Goal: Answer question/provide support

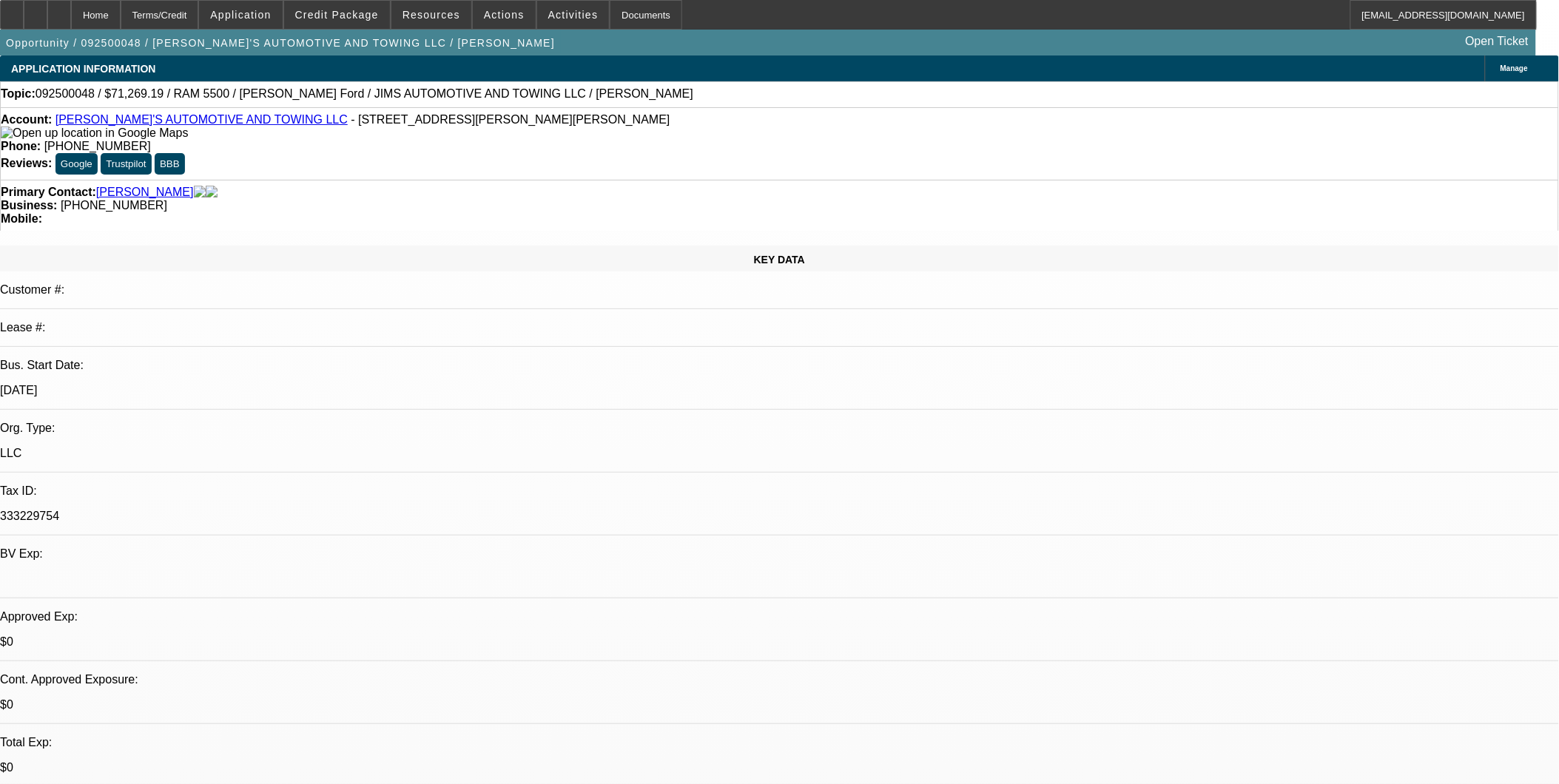
select select "0"
select select "0.1"
select select "0"
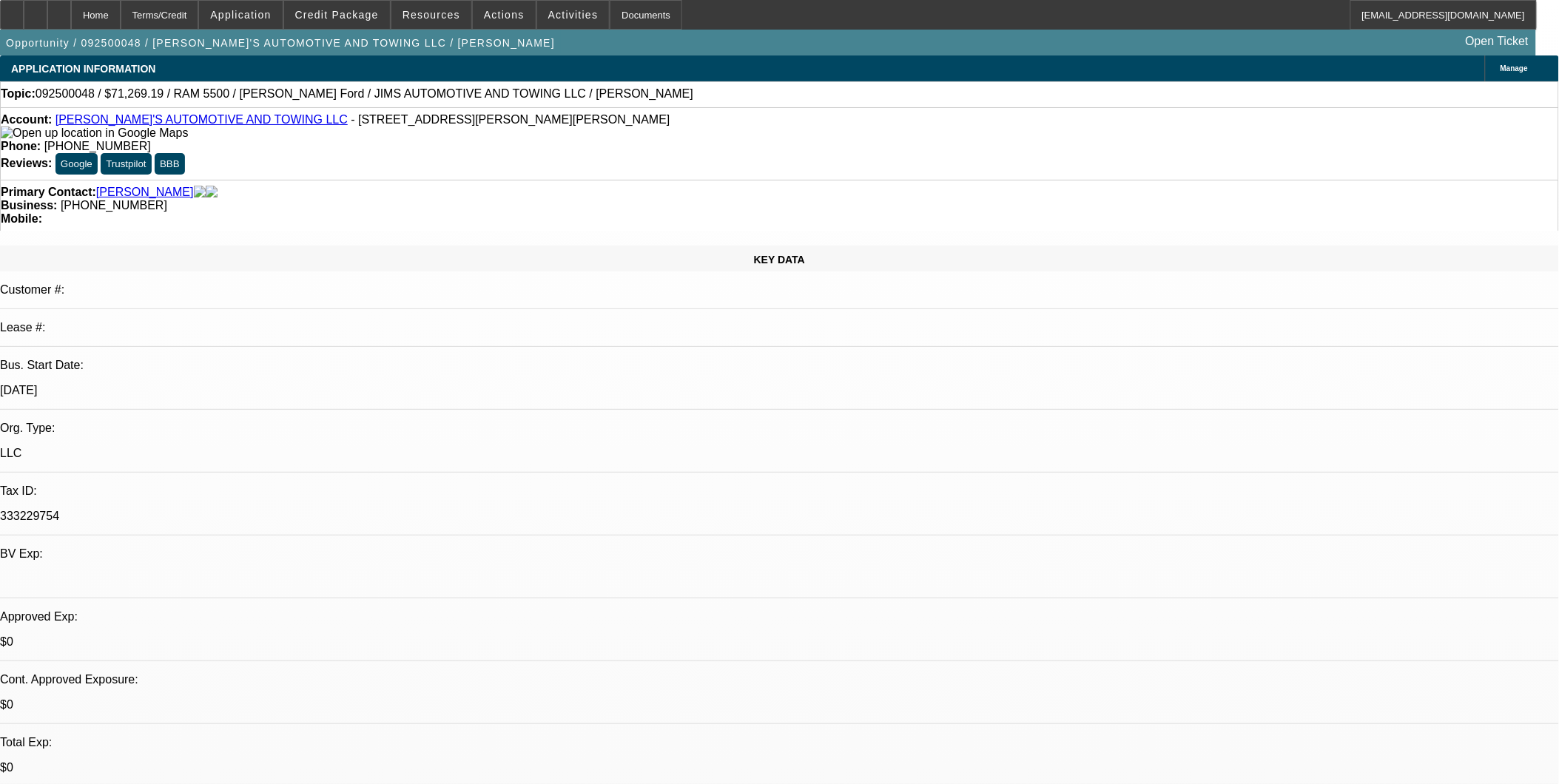
select select "0.1"
select select "0"
select select "0.1"
select select "0"
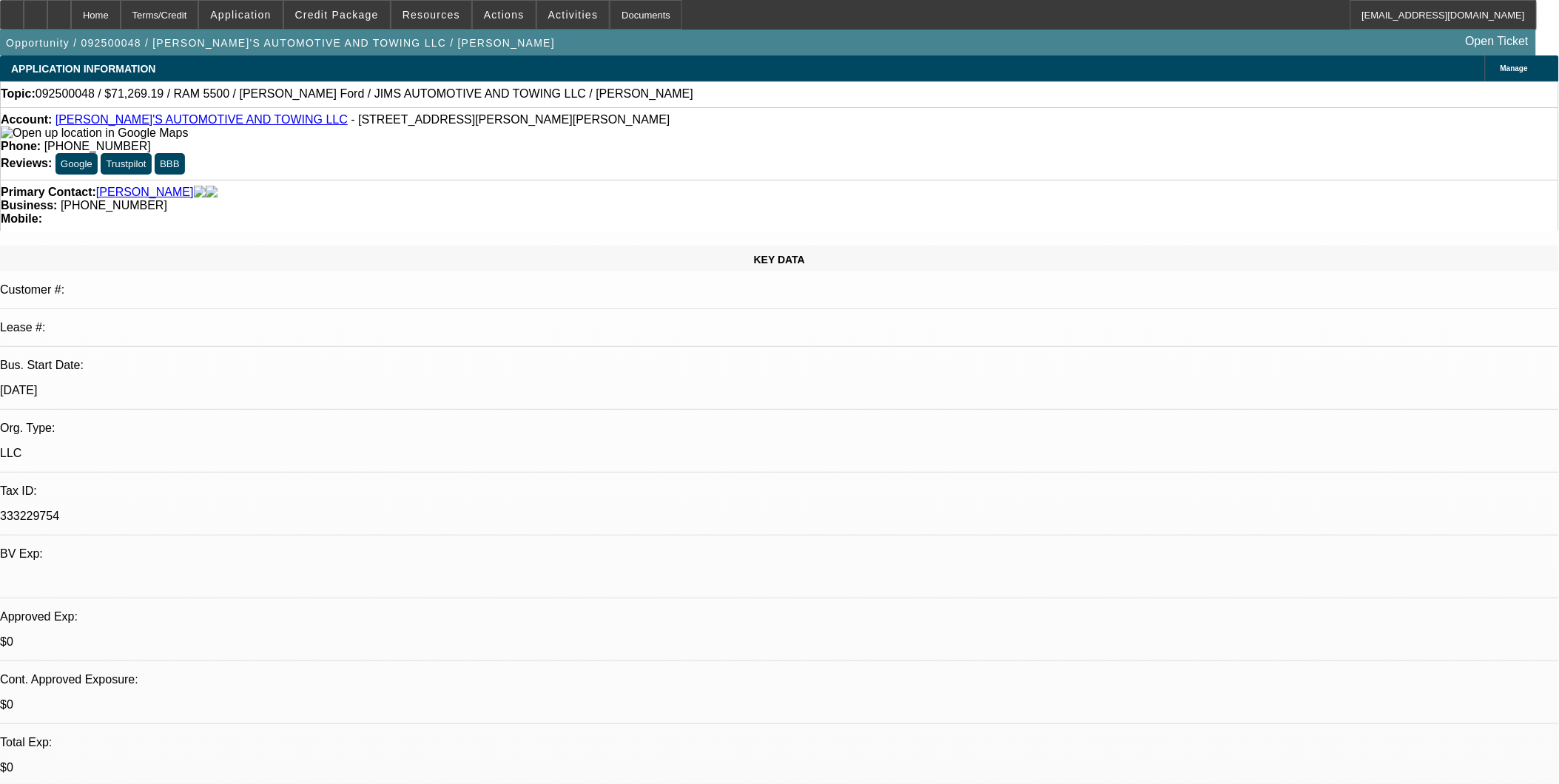
select select "0"
select select "0.1"
select select "1"
select select "3"
select select "4"
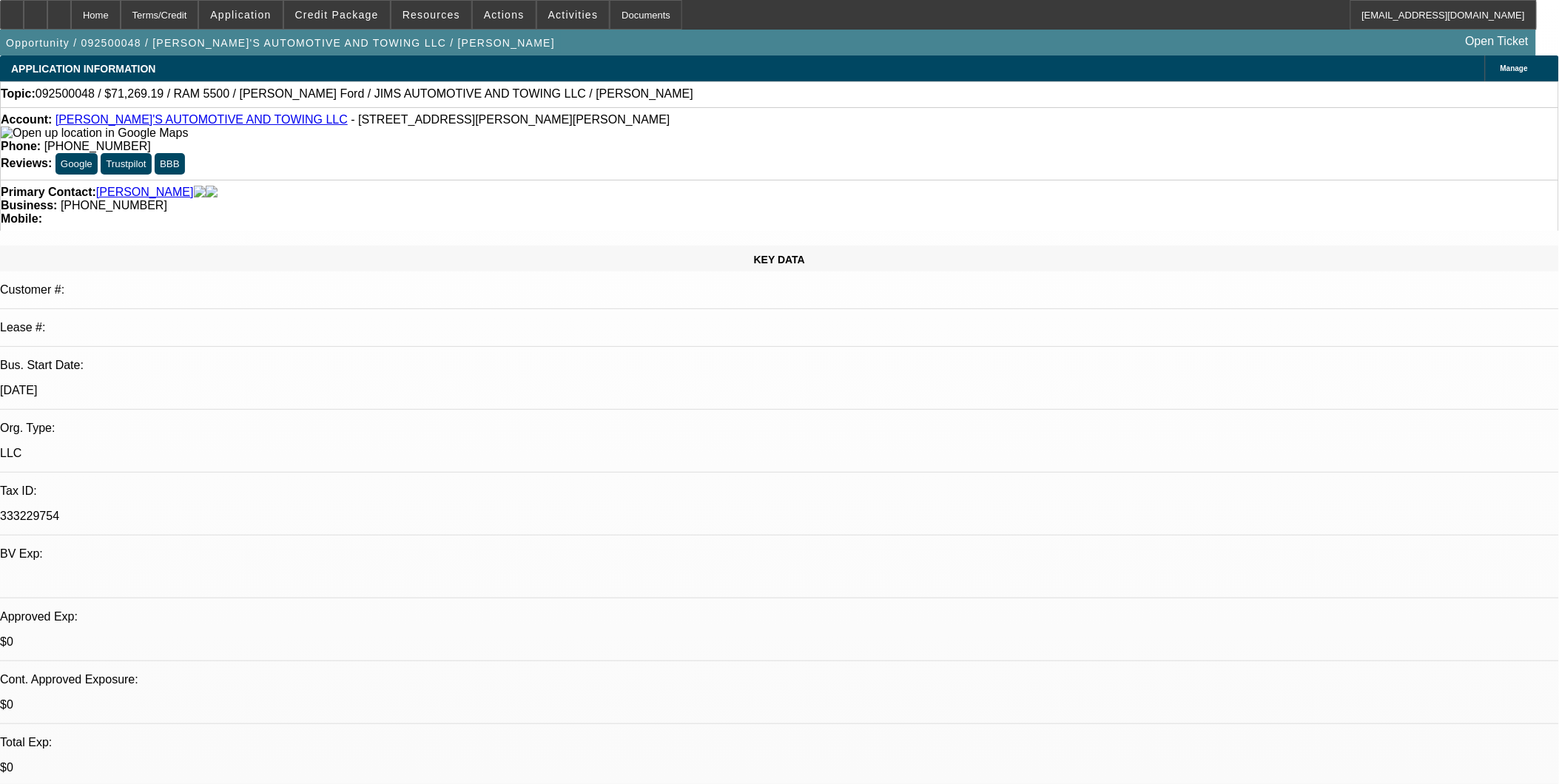
select select "1"
select select "3"
select select "4"
select select "1"
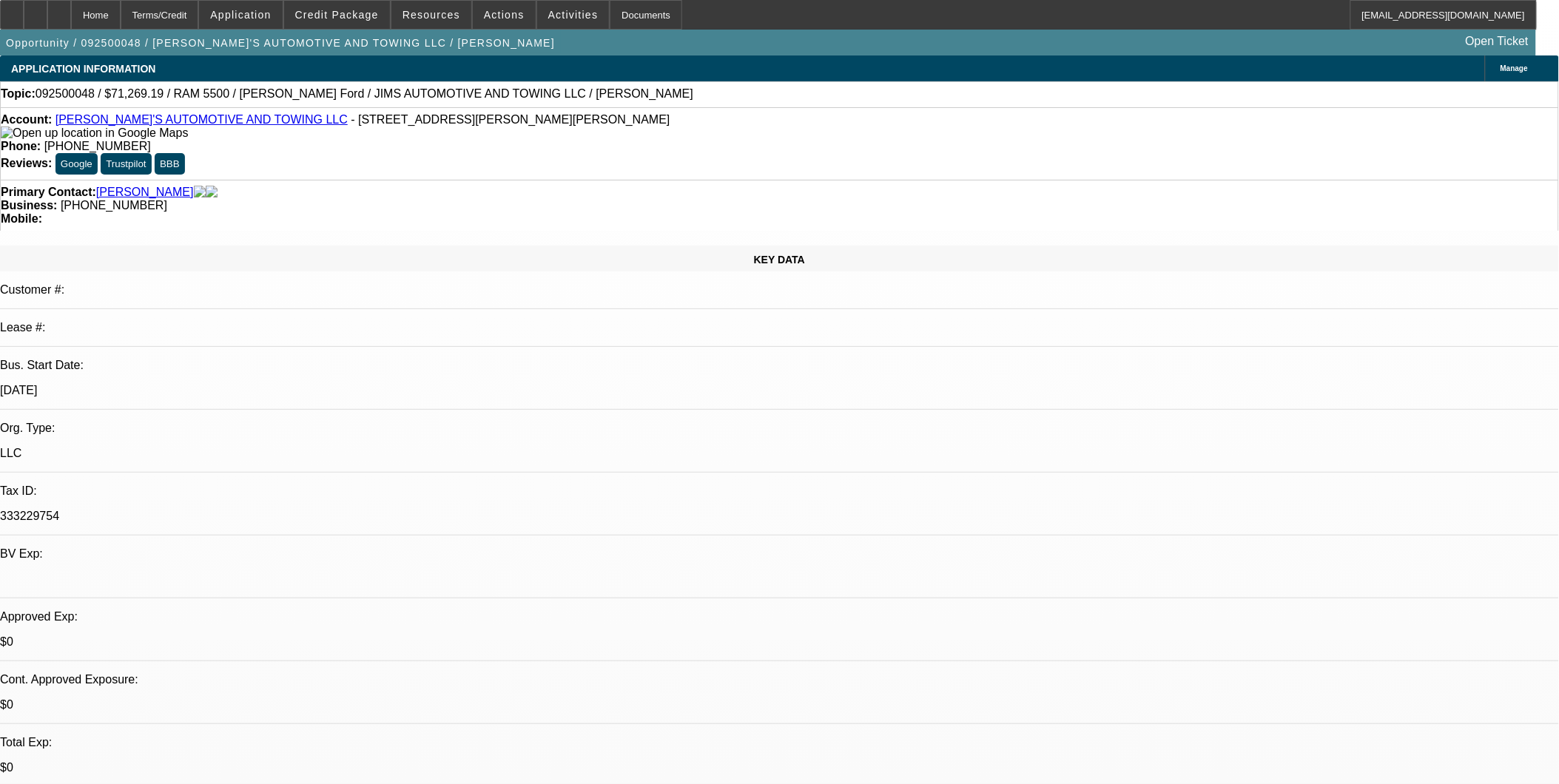
select select "4"
select select "1"
select select "4"
click at [645, 199] on div "Business: [PHONE_NUMBER]" at bounding box center [779, 205] width 1557 height 13
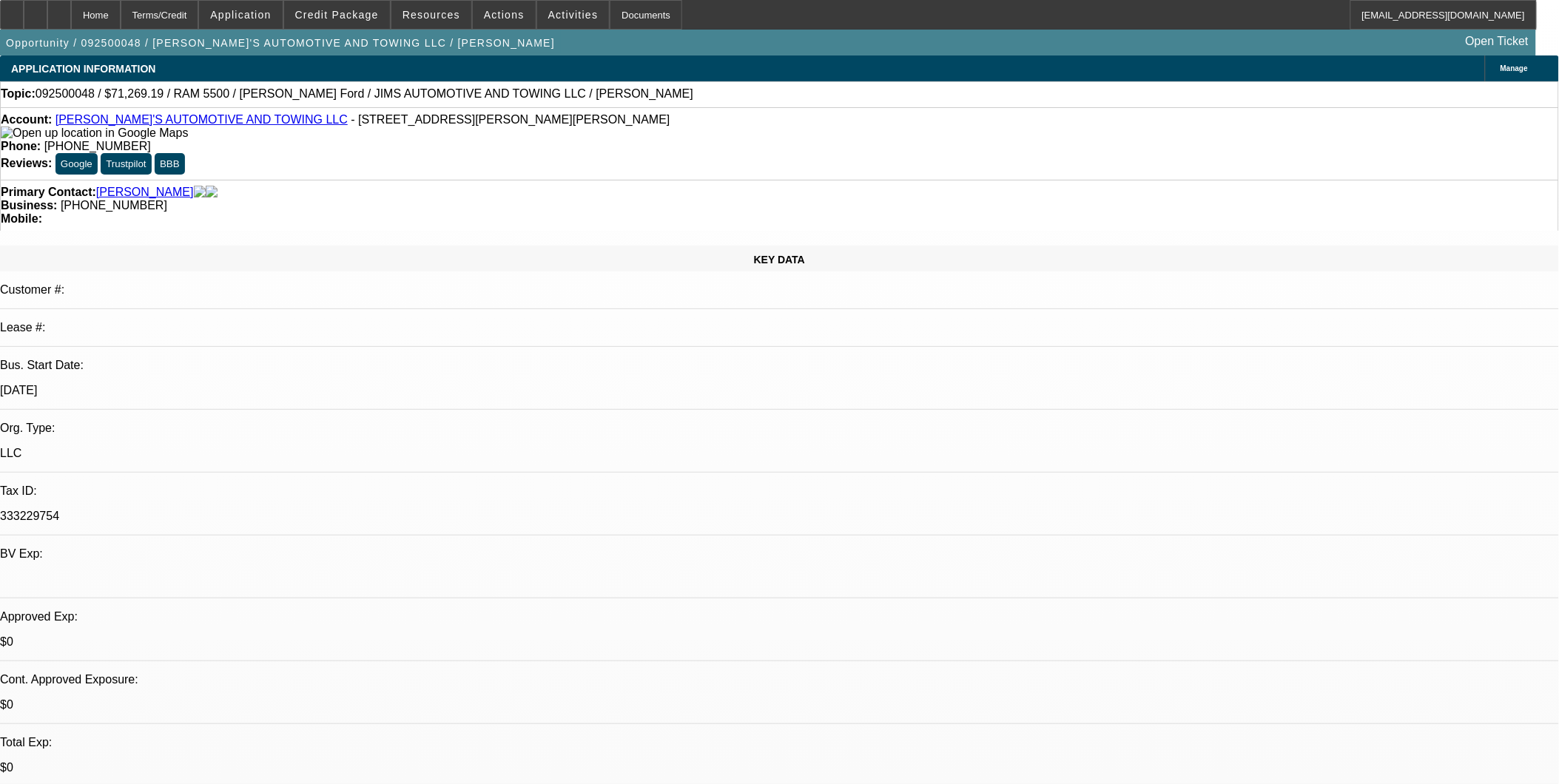
click at [167, 199] on span "[PHONE_NUMBER]" at bounding box center [113, 205] width 106 height 12
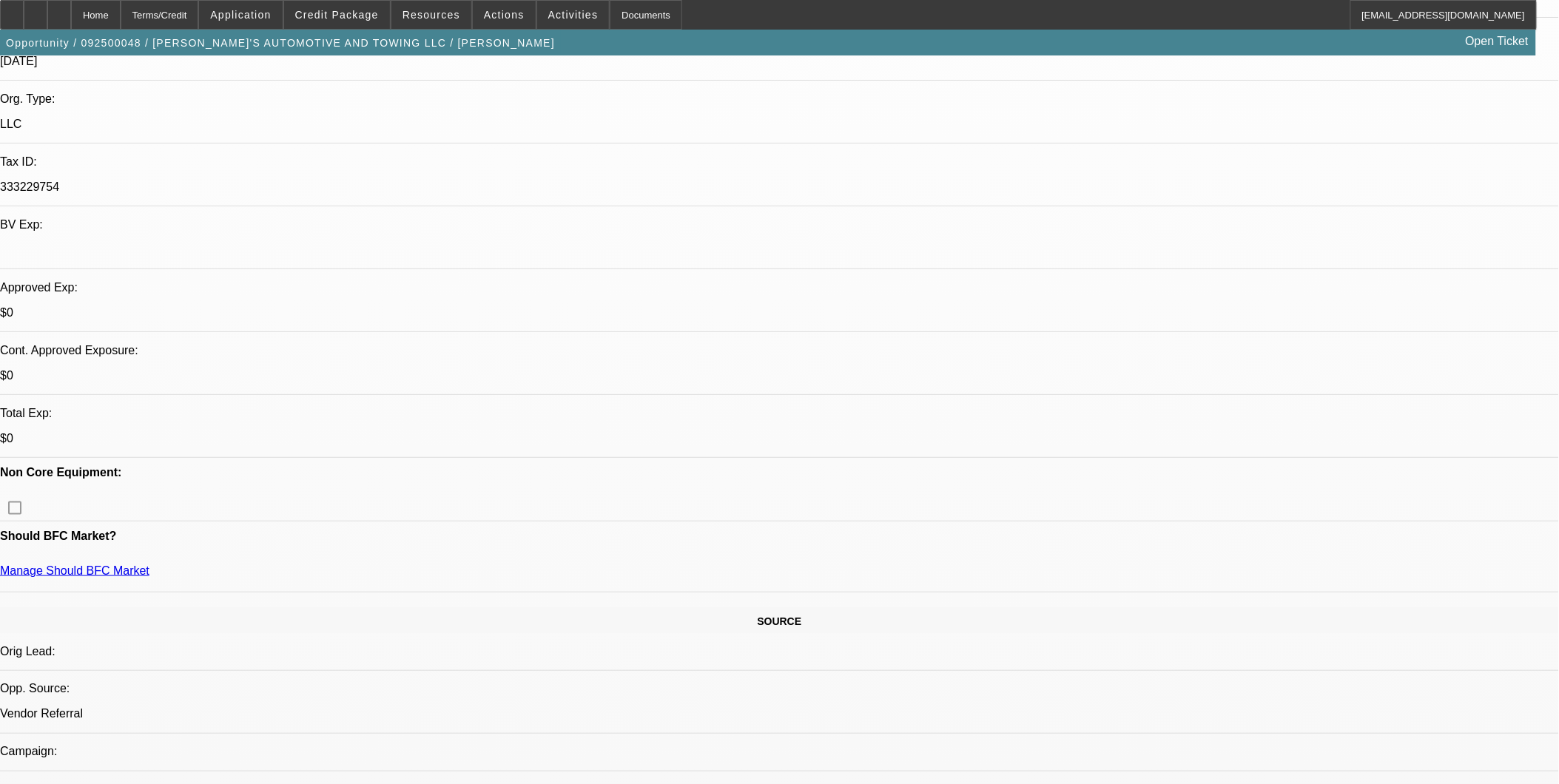
scroll to position [492, 0]
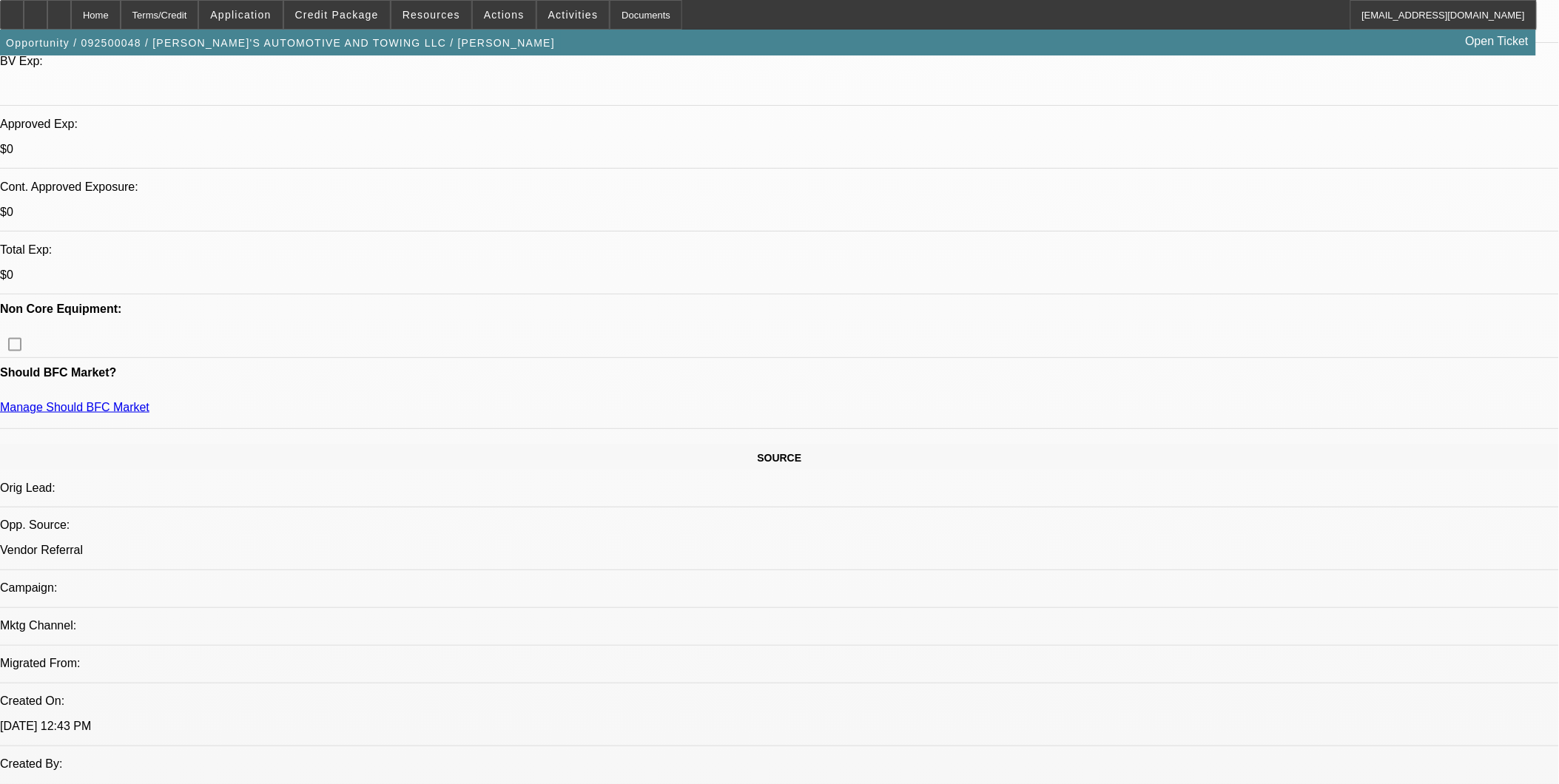
click at [71, 5] on div at bounding box center [59, 15] width 24 height 30
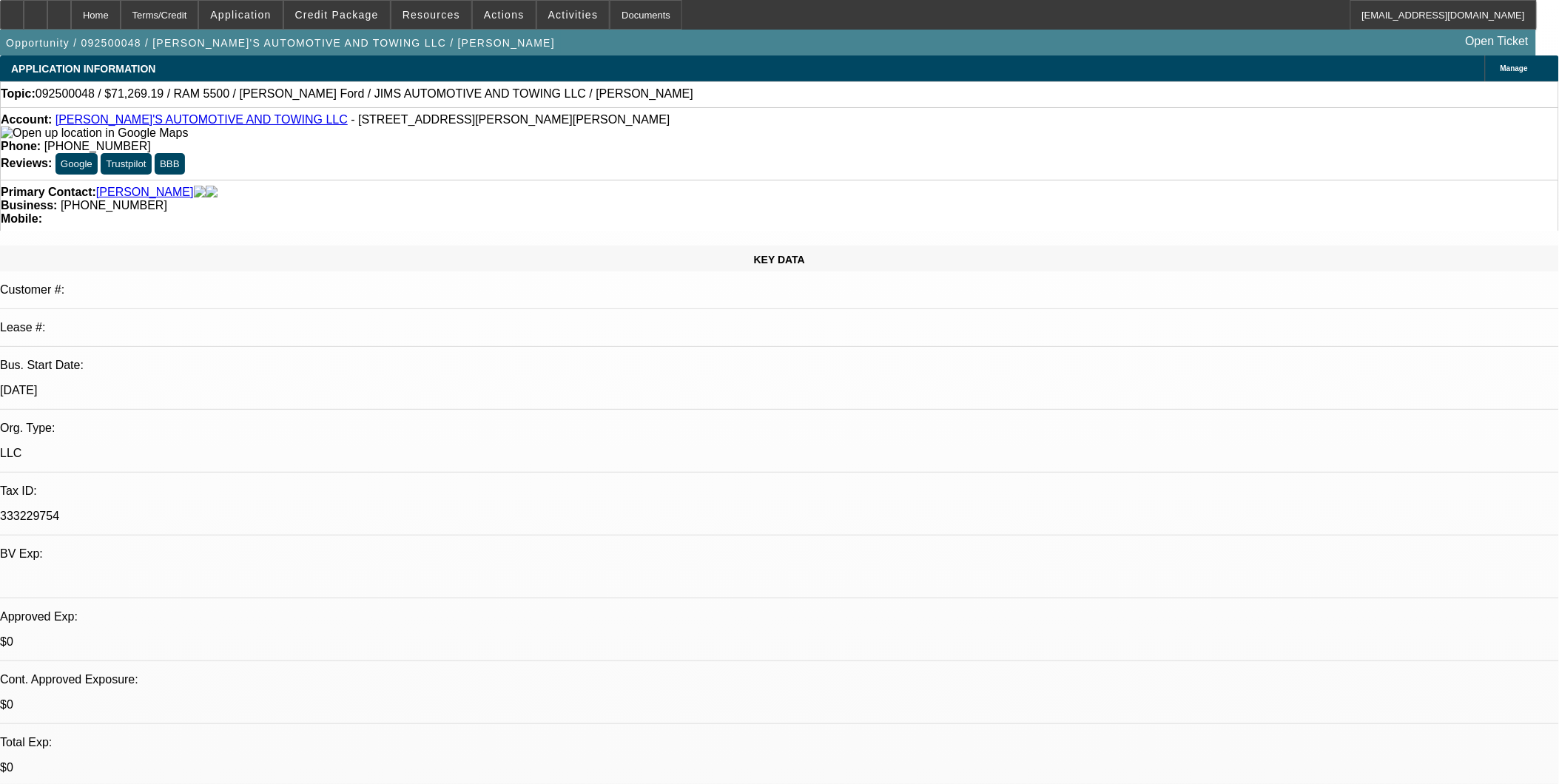
select select "0"
select select "0.1"
select select "0"
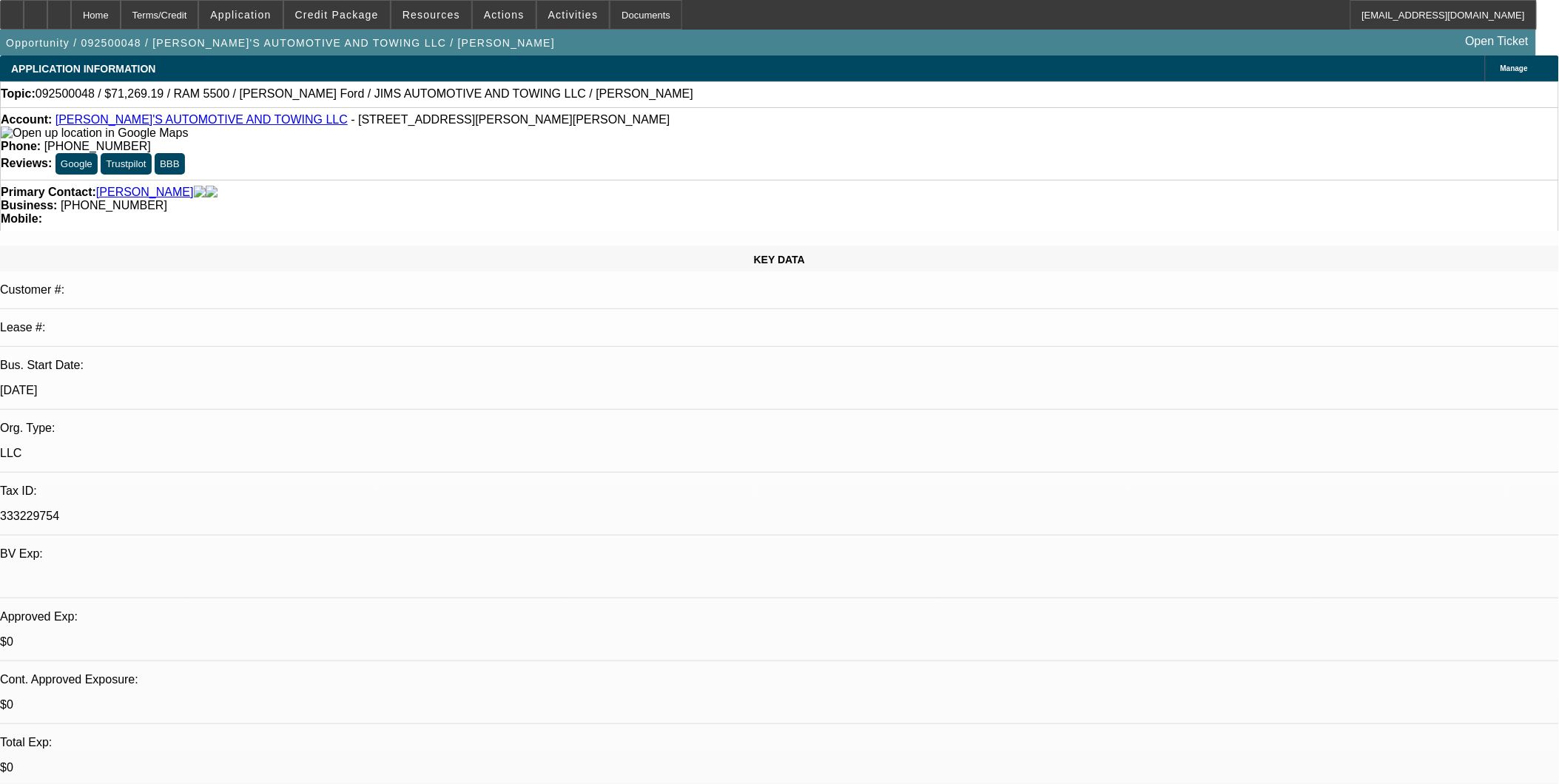
select select "0.1"
select select "0"
select select "0.1"
select select "0"
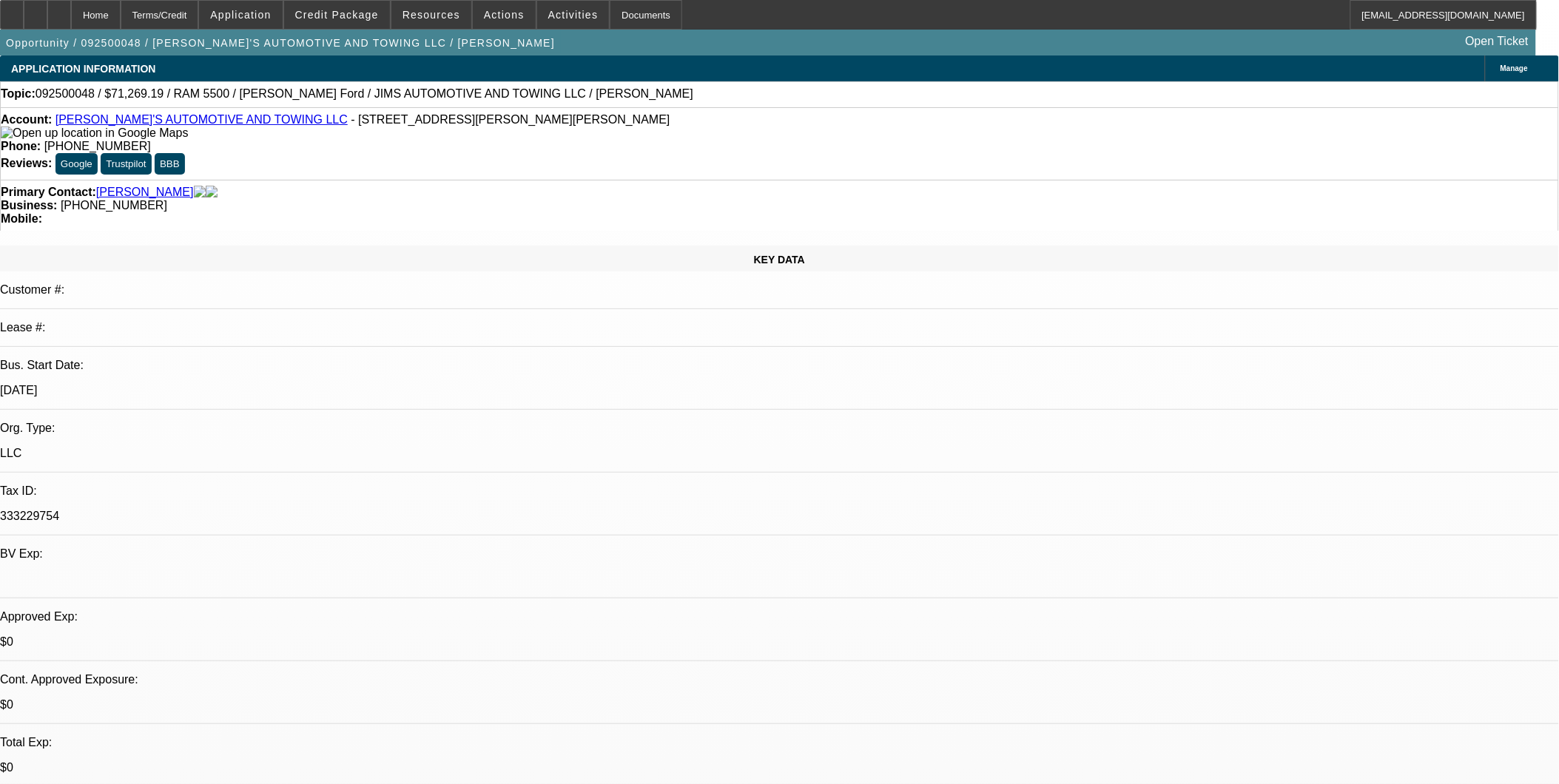
select select "0"
select select "0.1"
select select "1"
select select "3"
select select "4"
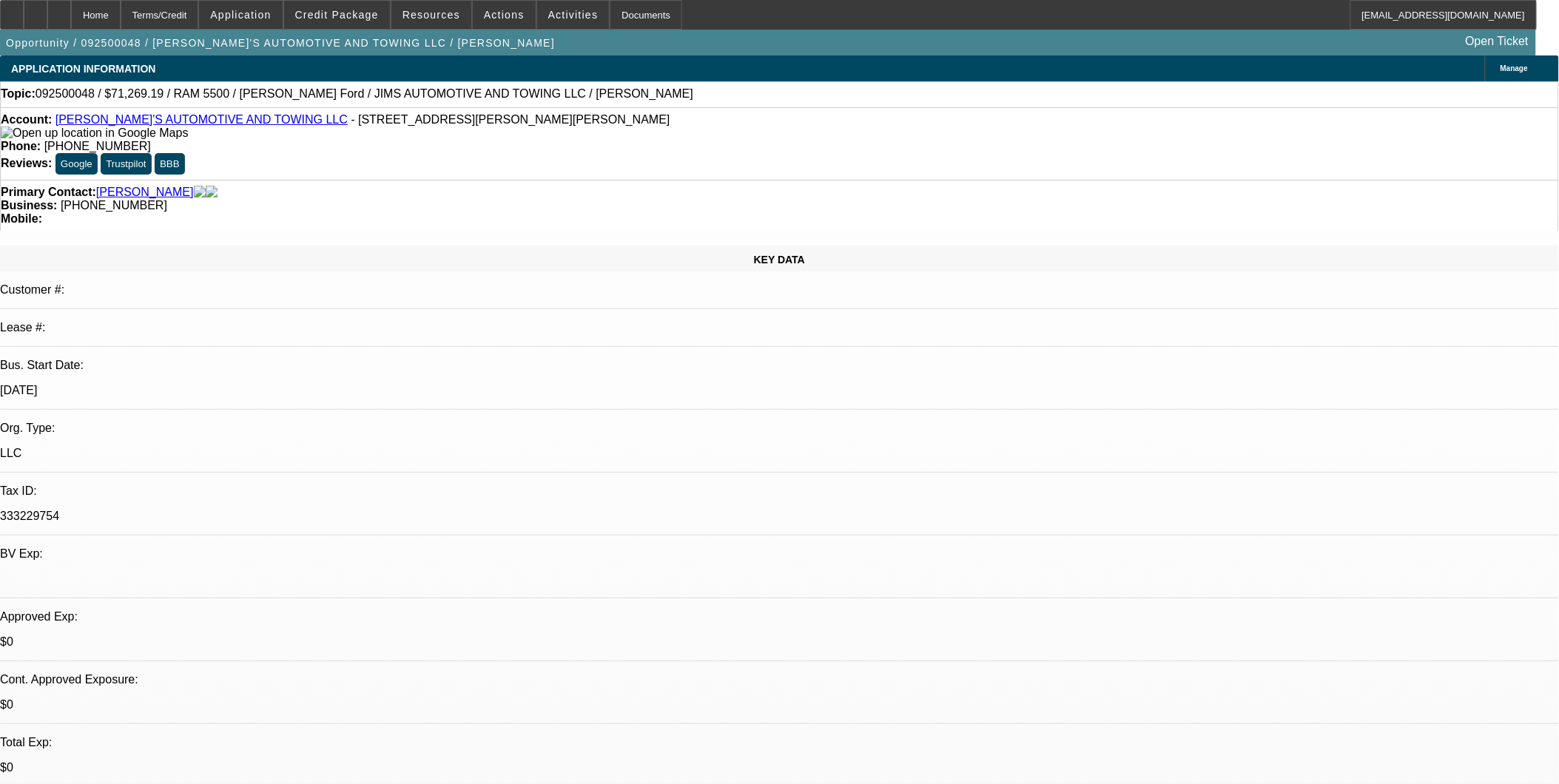
select select "1"
select select "3"
select select "4"
select select "1"
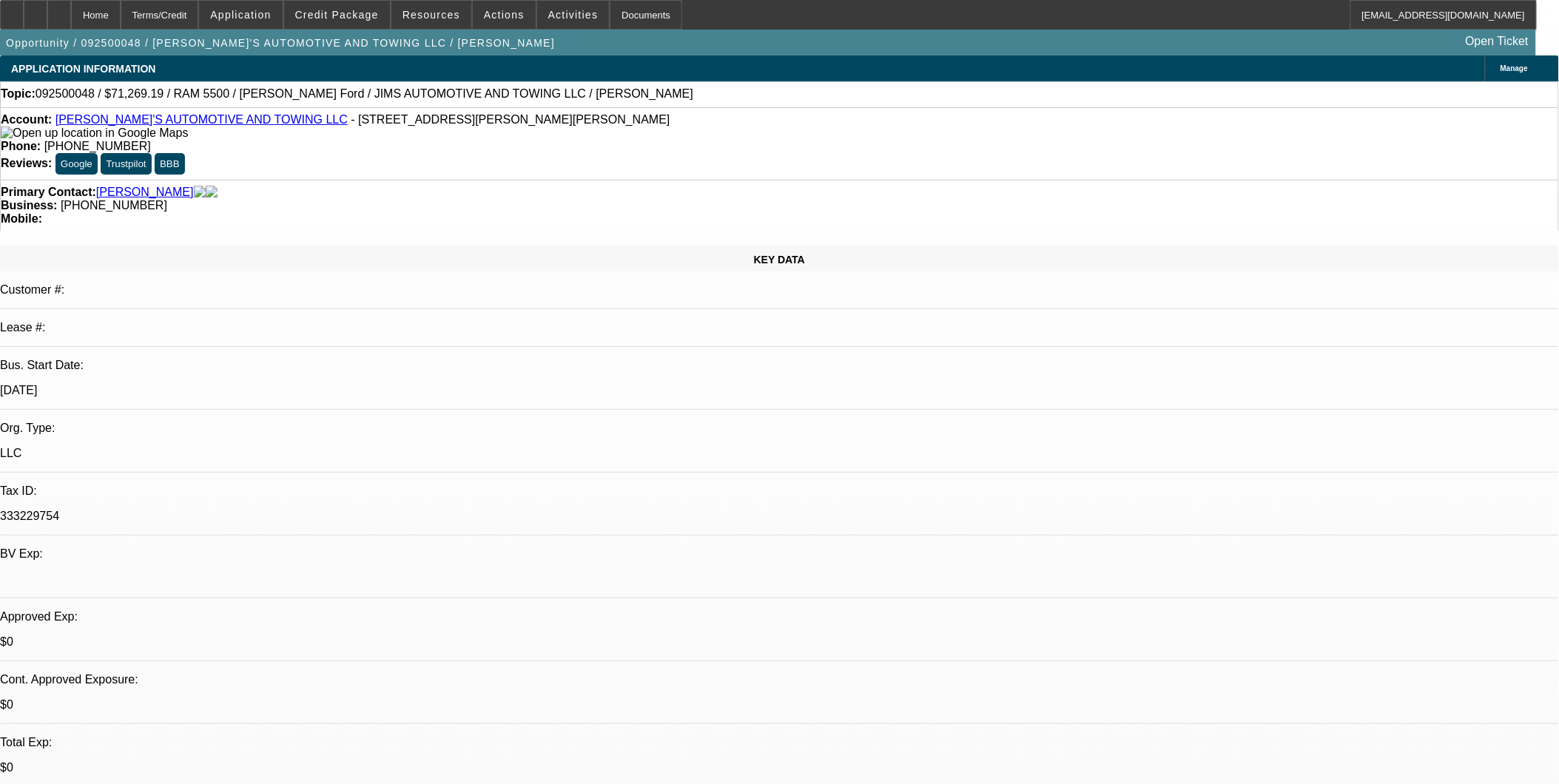
select select "4"
select select "1"
select select "4"
